Goal: Task Accomplishment & Management: Complete application form

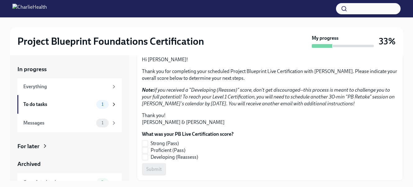
scroll to position [107, 0]
click at [145, 143] on input "Strong (Pass)" at bounding box center [145, 144] width 6 height 6
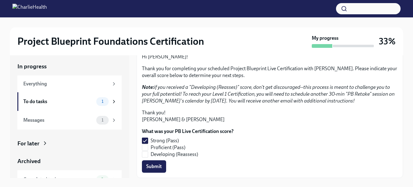
scroll to position [11, 0]
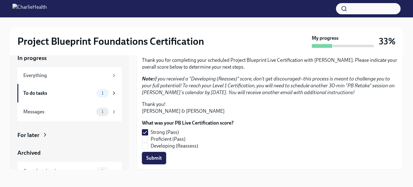
click at [154, 159] on span "Submit" at bounding box center [154, 158] width 16 height 6
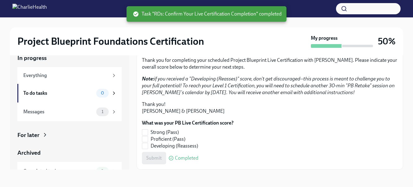
checkbox input "true"
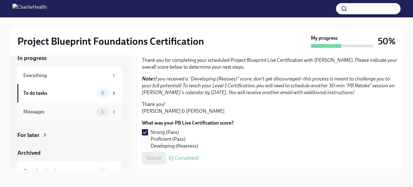
click at [79, 113] on div "Messages" at bounding box center [58, 111] width 70 height 7
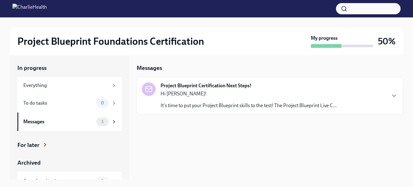
scroll to position [1, 0]
click at [208, 103] on p "It's time to put your Project Blueprint skills to the test! The Project Bluepri…" at bounding box center [248, 105] width 176 height 7
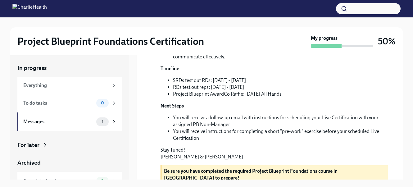
scroll to position [200, 0]
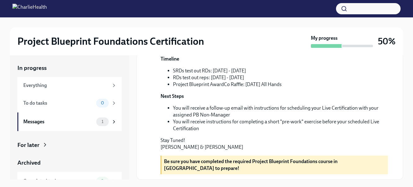
click at [31, 146] on div "For later" at bounding box center [28, 145] width 22 height 8
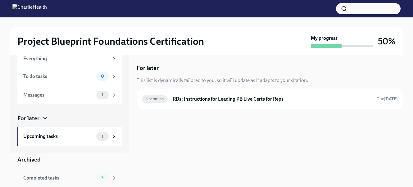
scroll to position [53, 0]
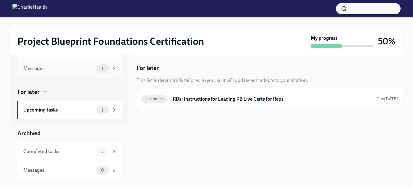
click at [56, 71] on div "Messages" at bounding box center [58, 68] width 70 height 7
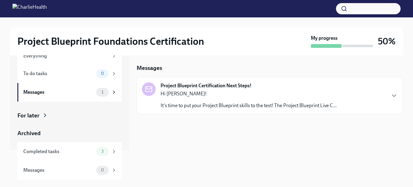
click at [197, 95] on p "Hi [PERSON_NAME]!" at bounding box center [248, 93] width 176 height 7
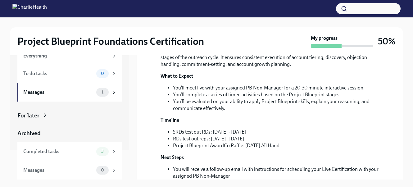
scroll to position [200, 0]
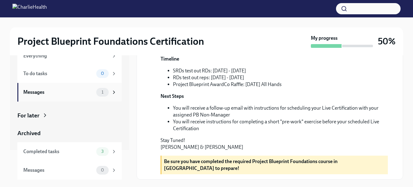
click at [58, 90] on div "Messages" at bounding box center [58, 92] width 70 height 7
